Goal: Task Accomplishment & Management: Manage account settings

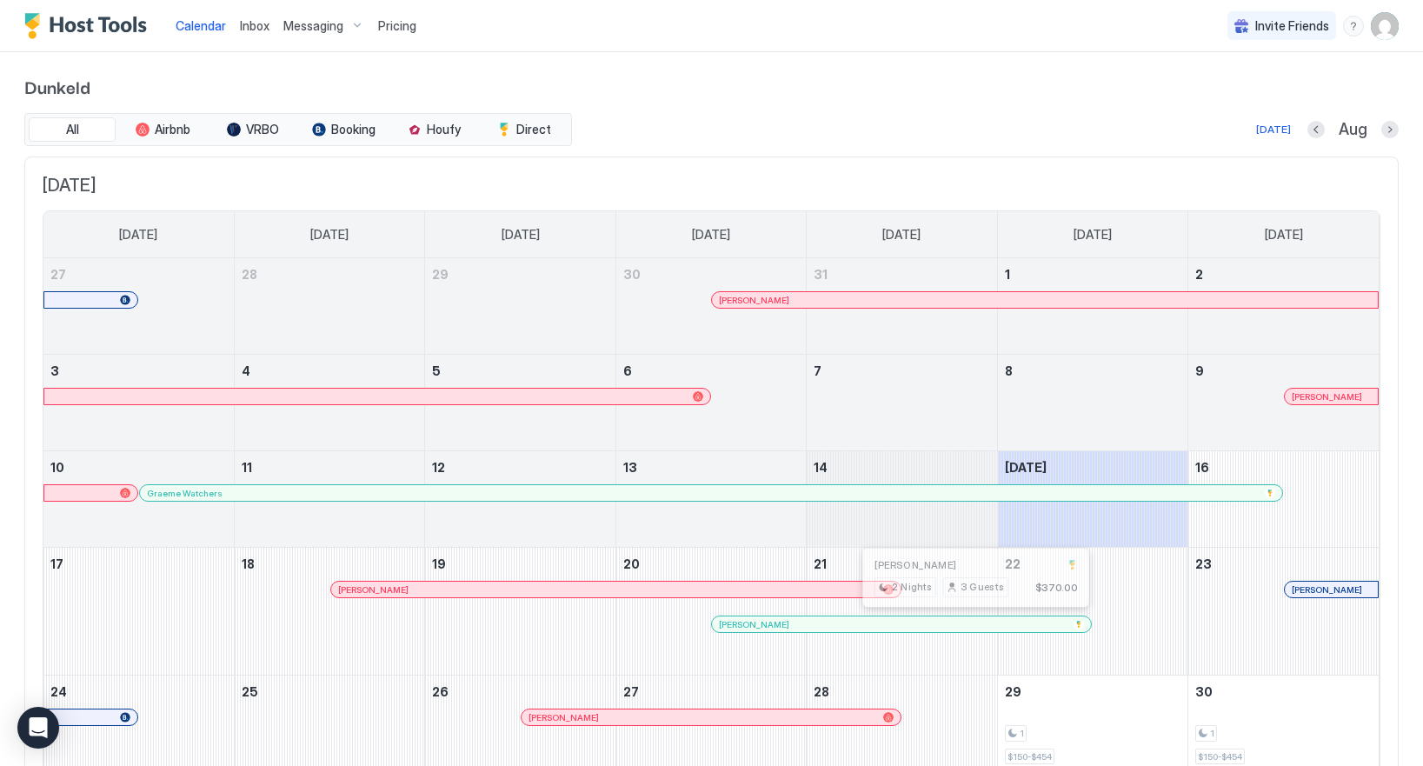
click at [970, 625] on div at bounding box center [970, 624] width 14 height 14
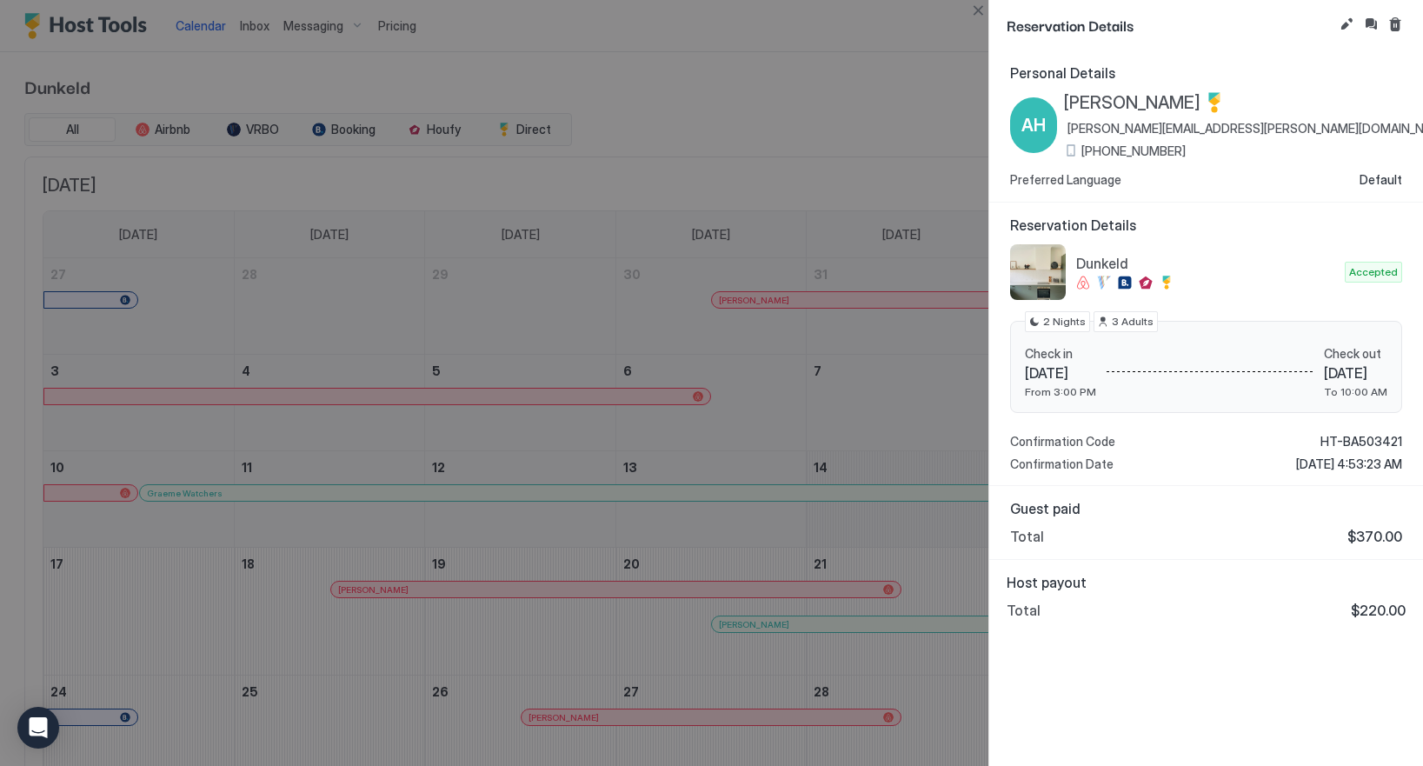
click at [1318, 437] on div "Confirmation Code HT-BA503421" at bounding box center [1206, 442] width 392 height 16
click at [1355, 438] on span "HT-BA503421" at bounding box center [1362, 442] width 82 height 16
click at [976, 14] on button "Close" at bounding box center [978, 10] width 21 height 21
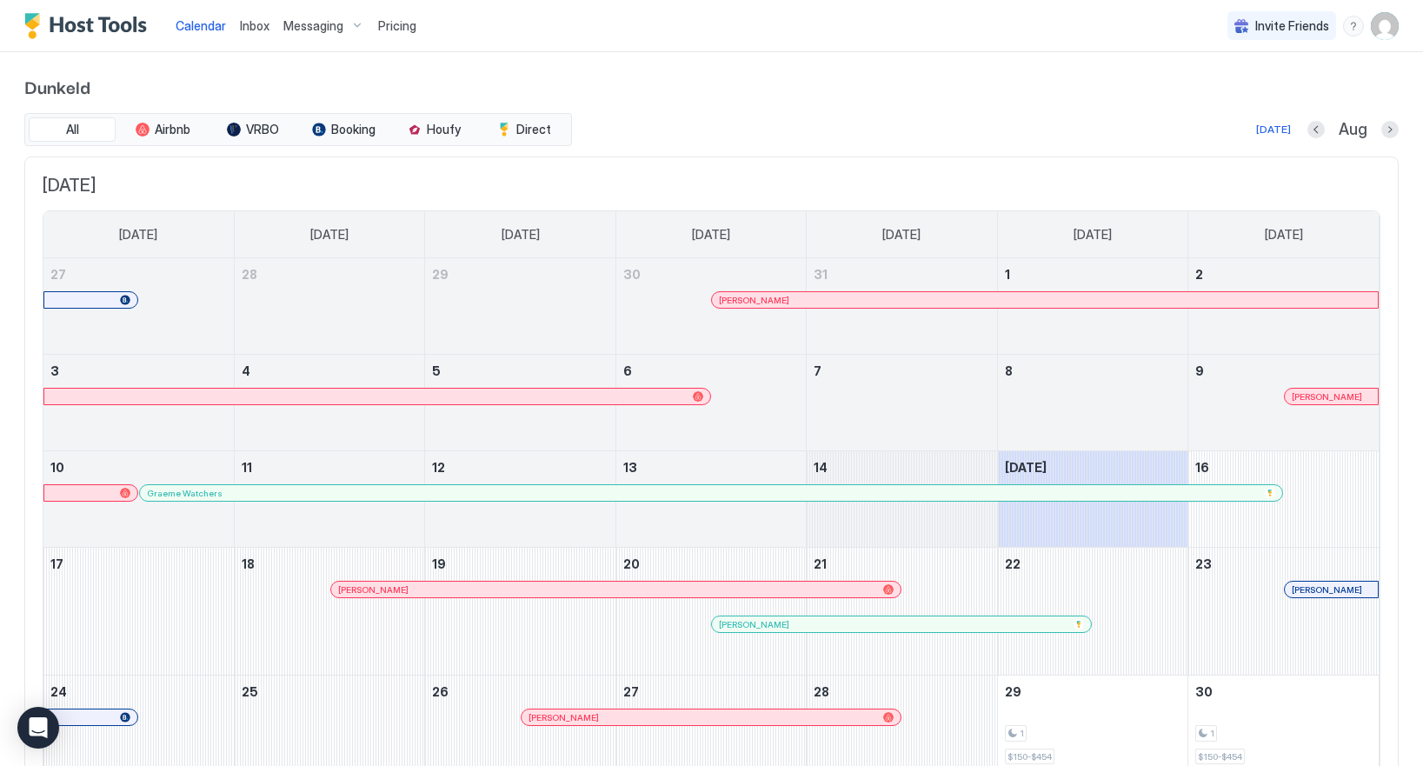
click at [1381, 30] on img "User profile" at bounding box center [1385, 26] width 28 height 28
click at [1231, 95] on span "Settings" at bounding box center [1228, 98] width 47 height 16
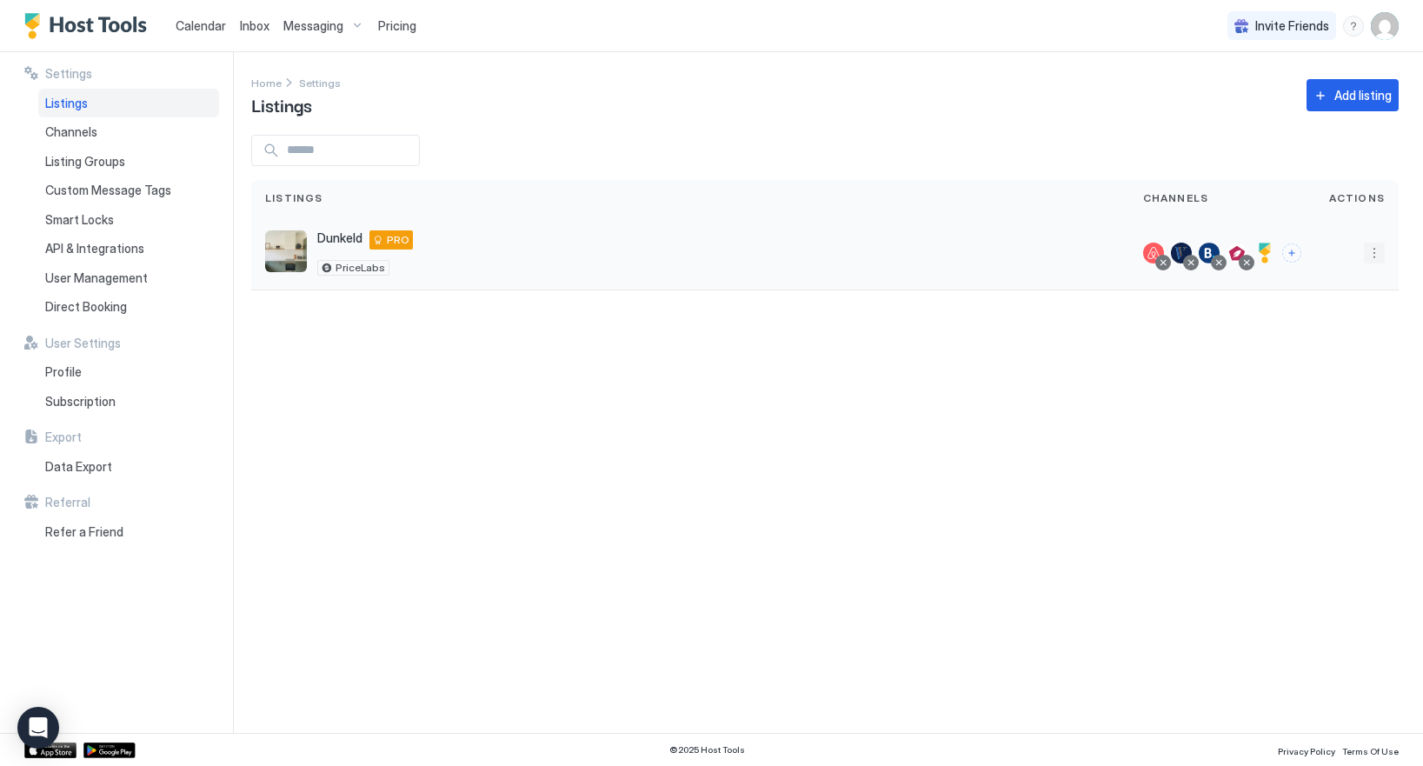
click at [1377, 253] on button "More options" at bounding box center [1374, 253] width 21 height 21
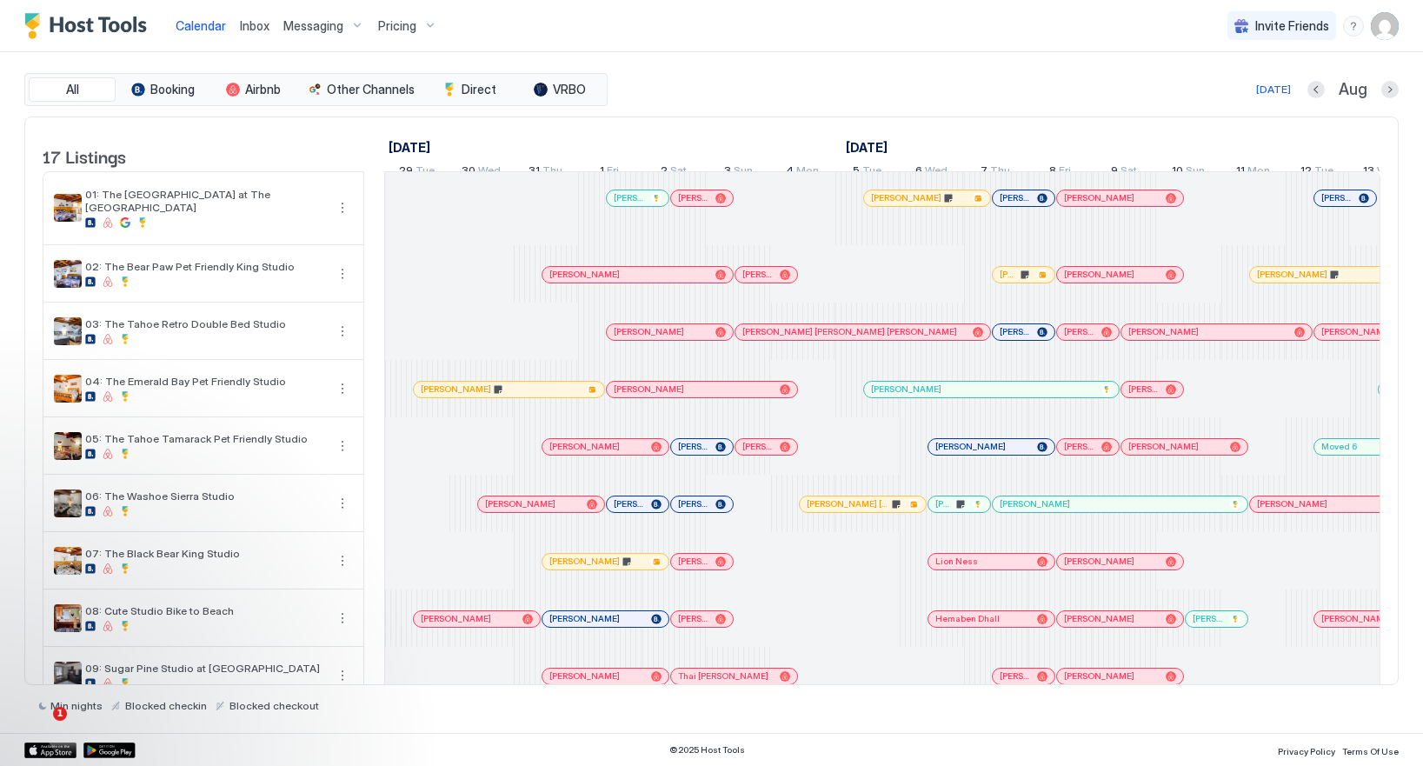
scroll to position [0, 966]
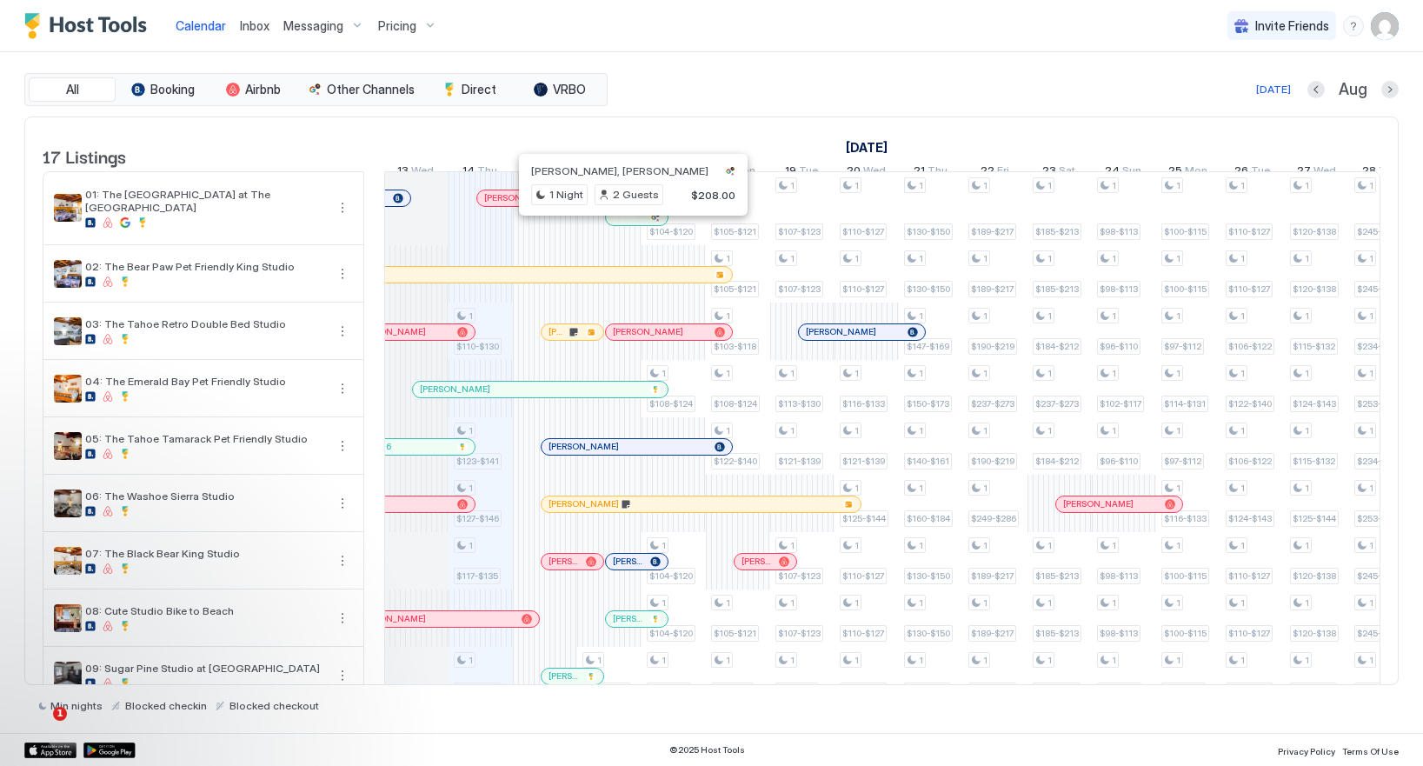
click at [628, 224] on div at bounding box center [628, 217] width 14 height 14
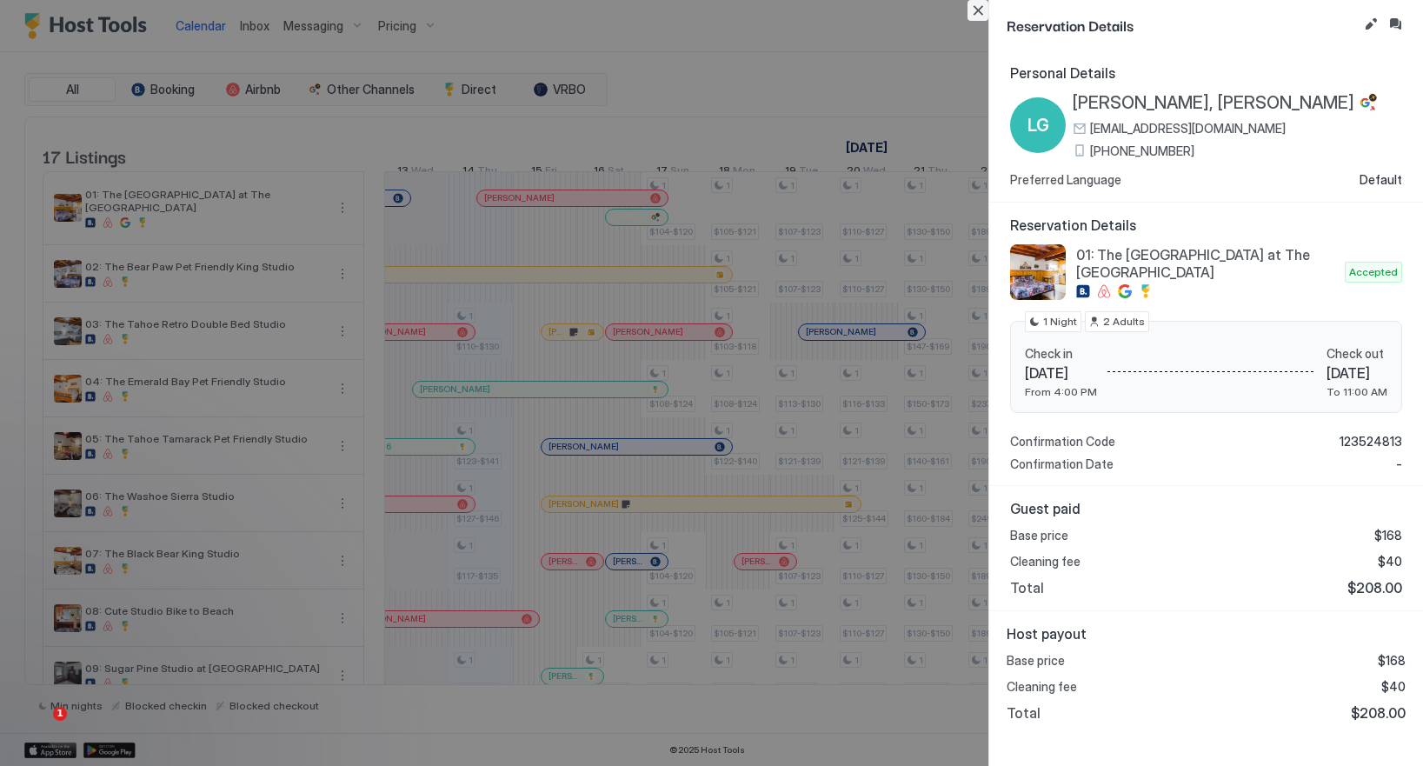
click at [975, 13] on button "Close" at bounding box center [978, 10] width 21 height 21
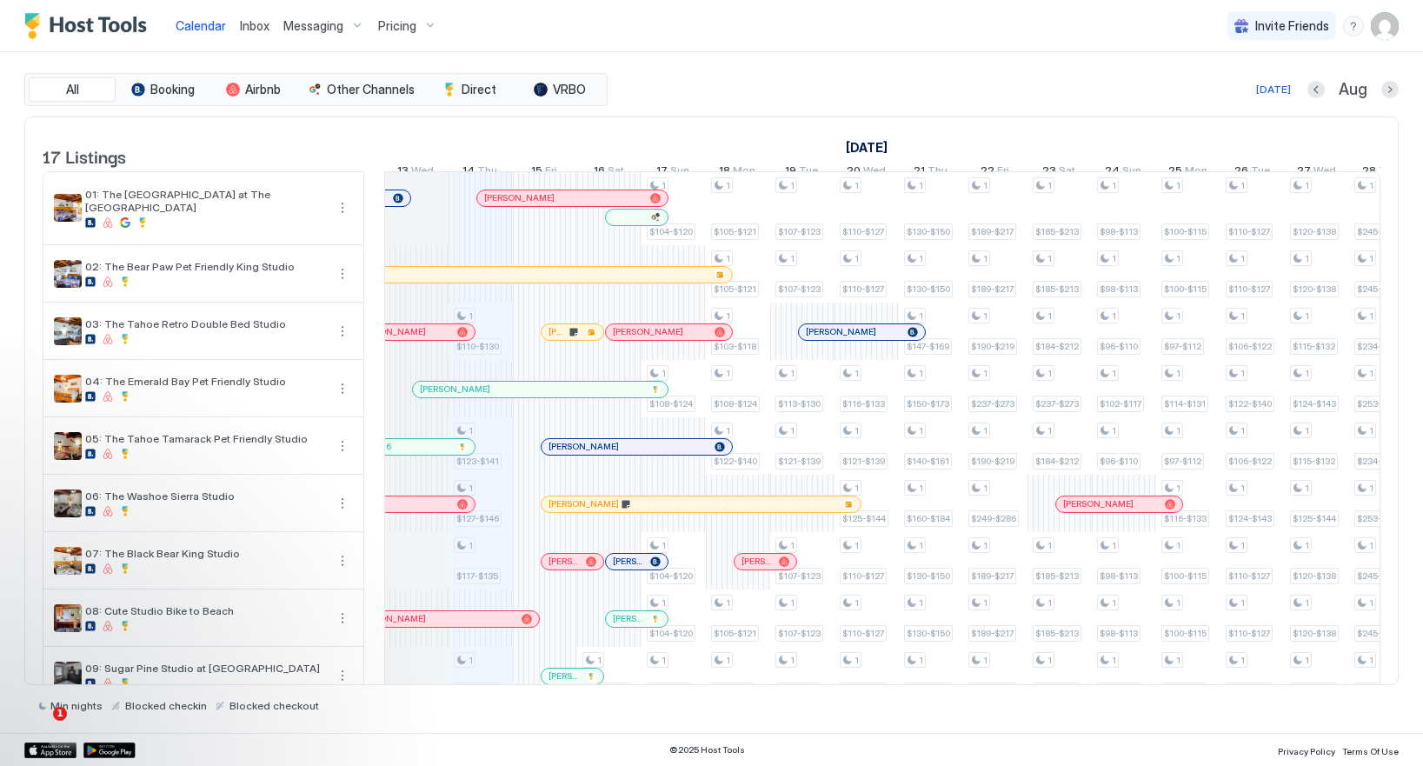
click at [567, 205] on div at bounding box center [567, 198] width 14 height 14
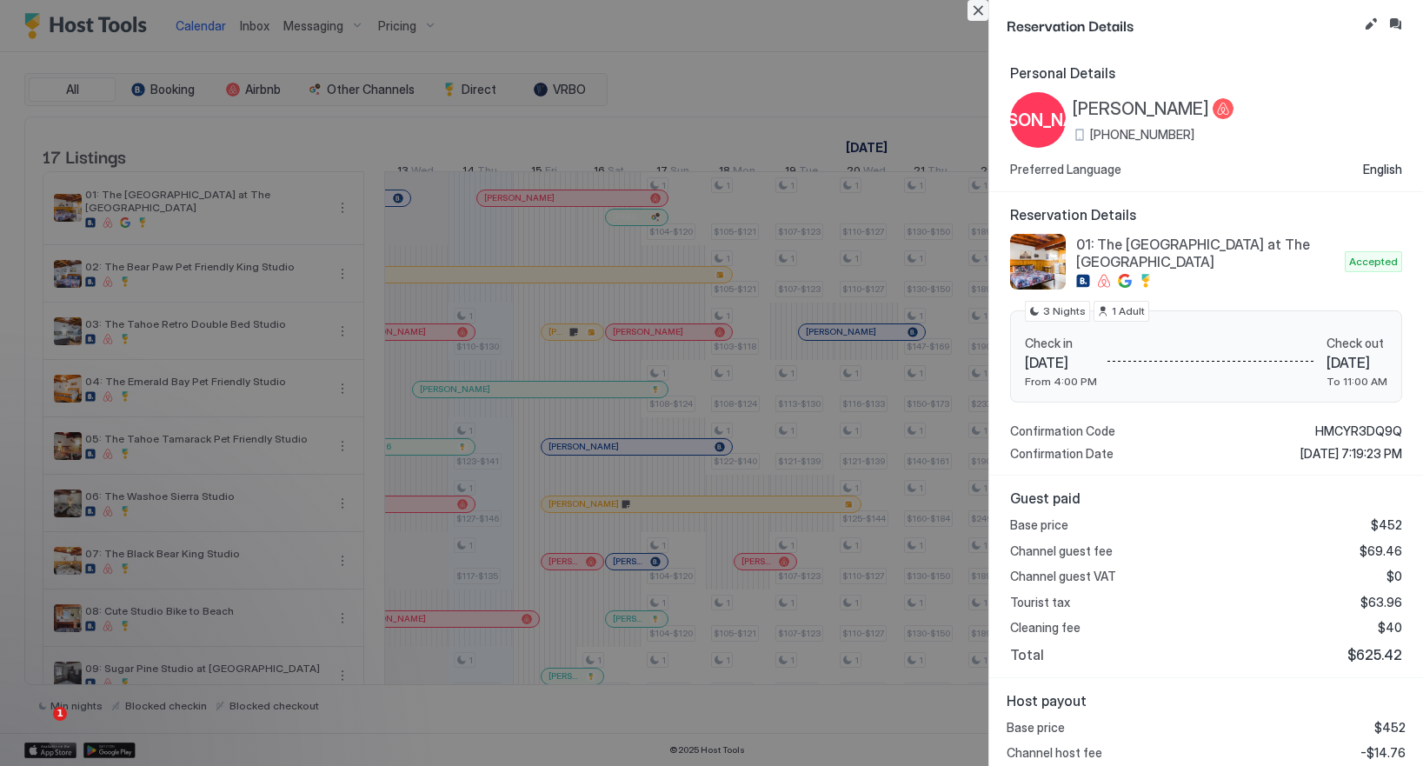
click at [979, 10] on button "Close" at bounding box center [978, 10] width 21 height 21
